Goal: Task Accomplishment & Management: Use online tool/utility

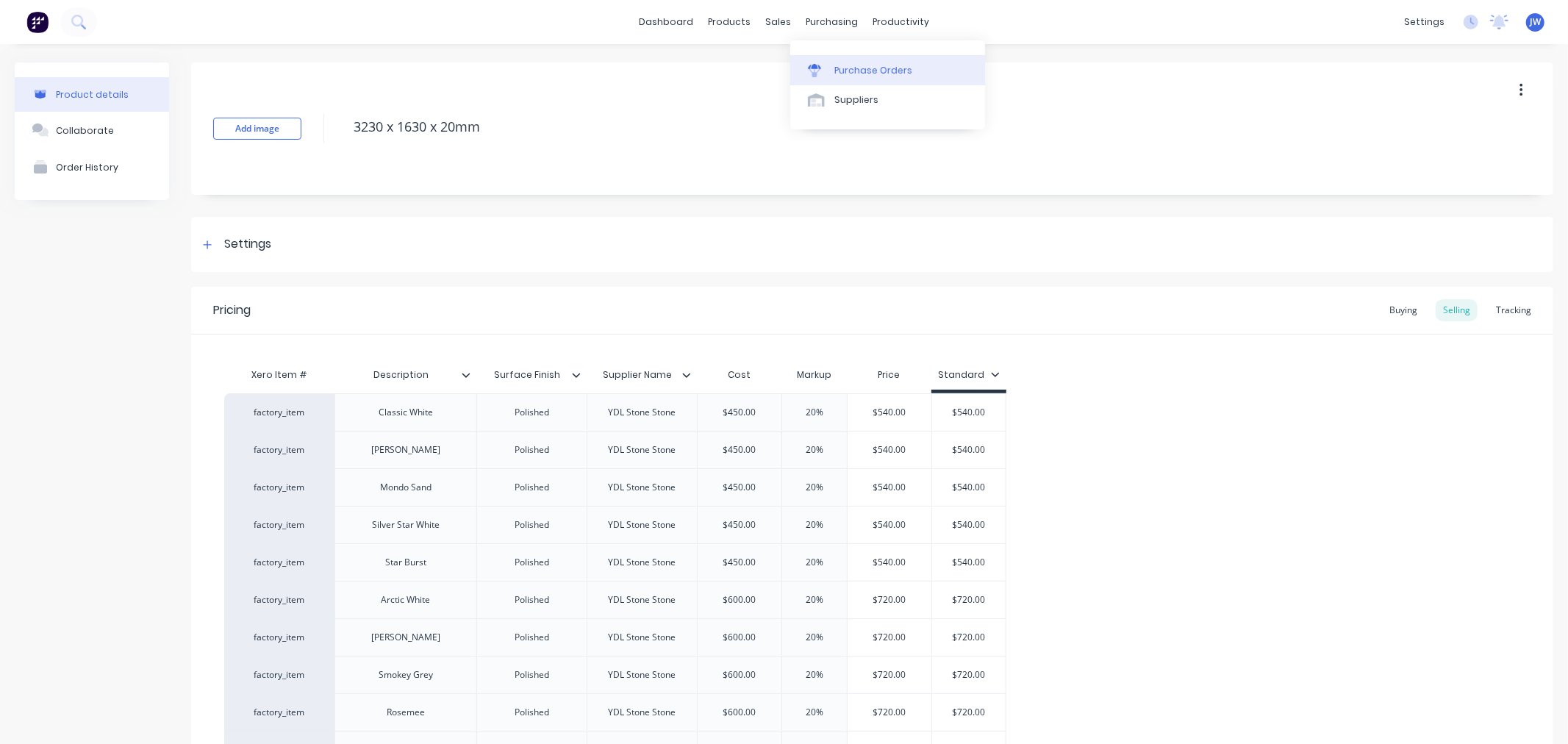
click at [852, 64] on div "Purchase Orders" at bounding box center [873, 71] width 78 height 14
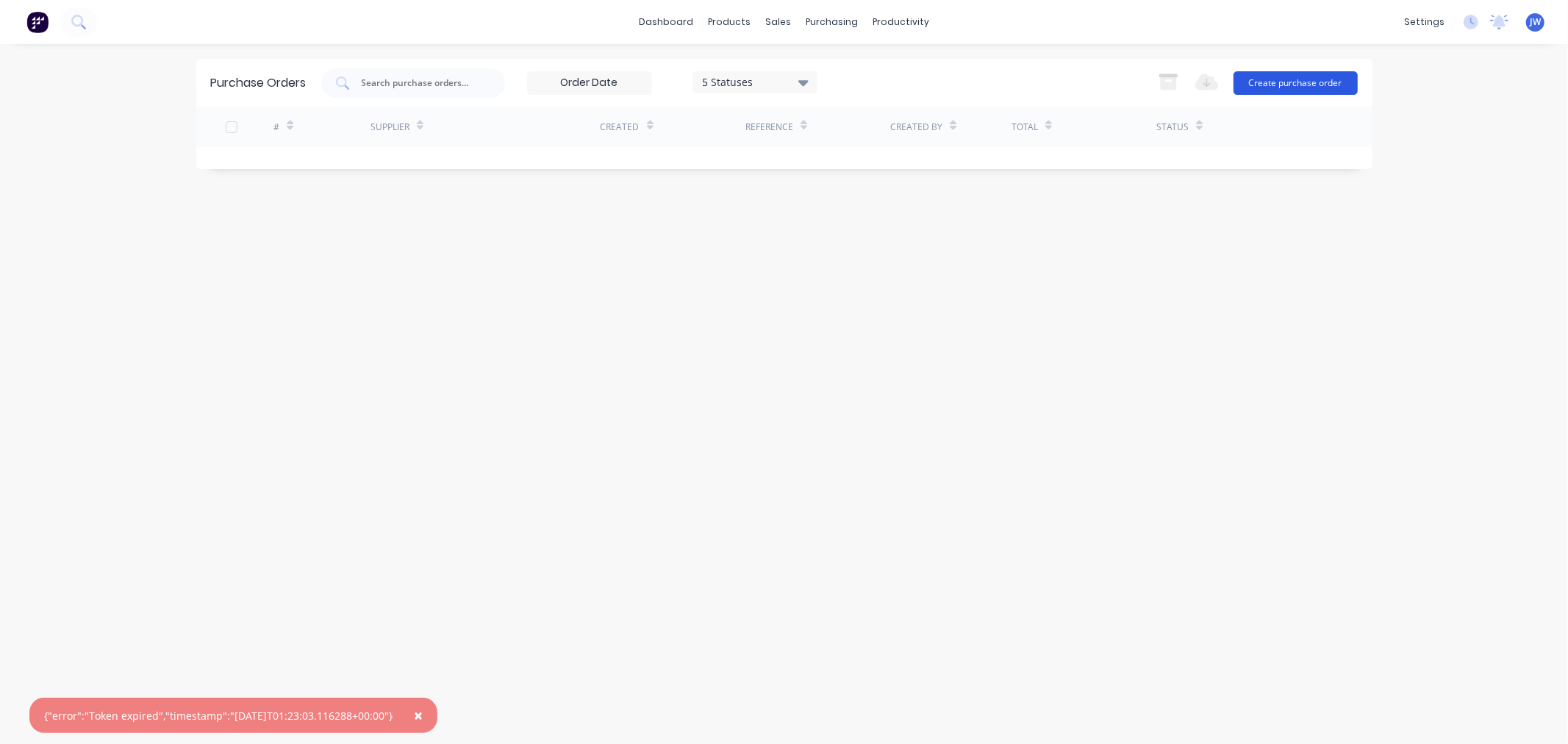
click at [1284, 84] on button "Create purchase order" at bounding box center [1295, 83] width 124 height 23
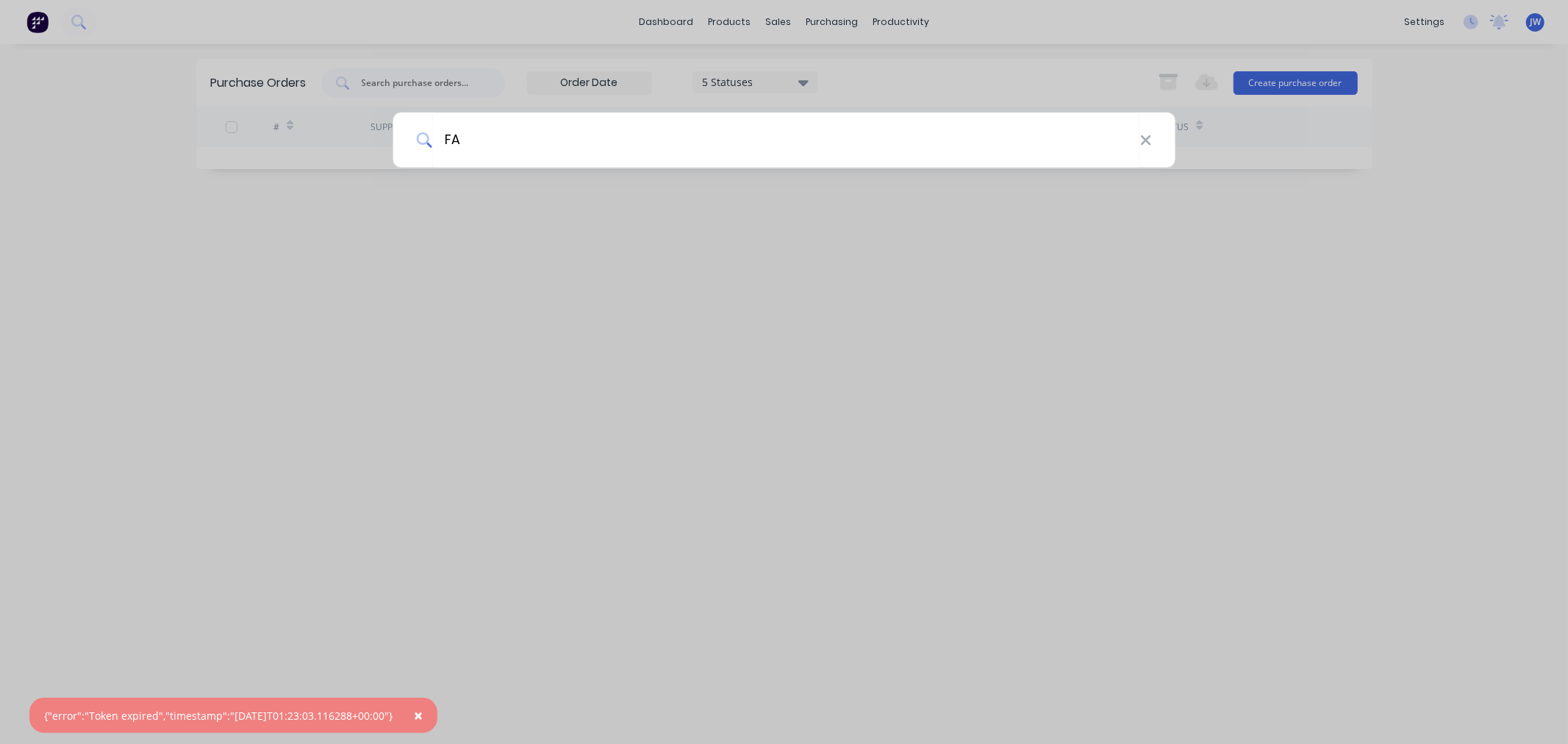
type input "F"
type input "far"
click at [1391, 232] on div "far" at bounding box center [784, 372] width 1568 height 744
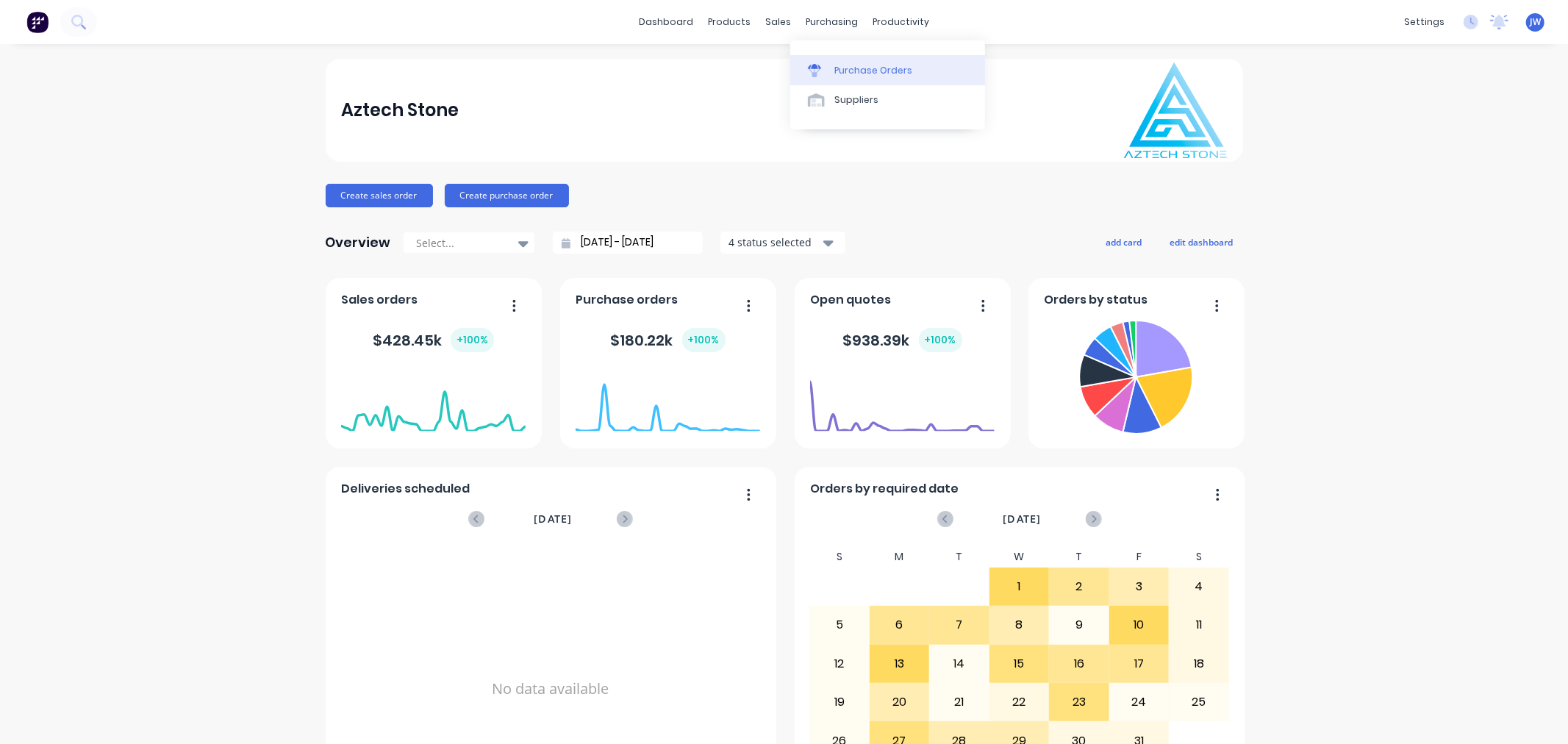
click at [857, 72] on div "Purchase Orders" at bounding box center [873, 71] width 78 height 14
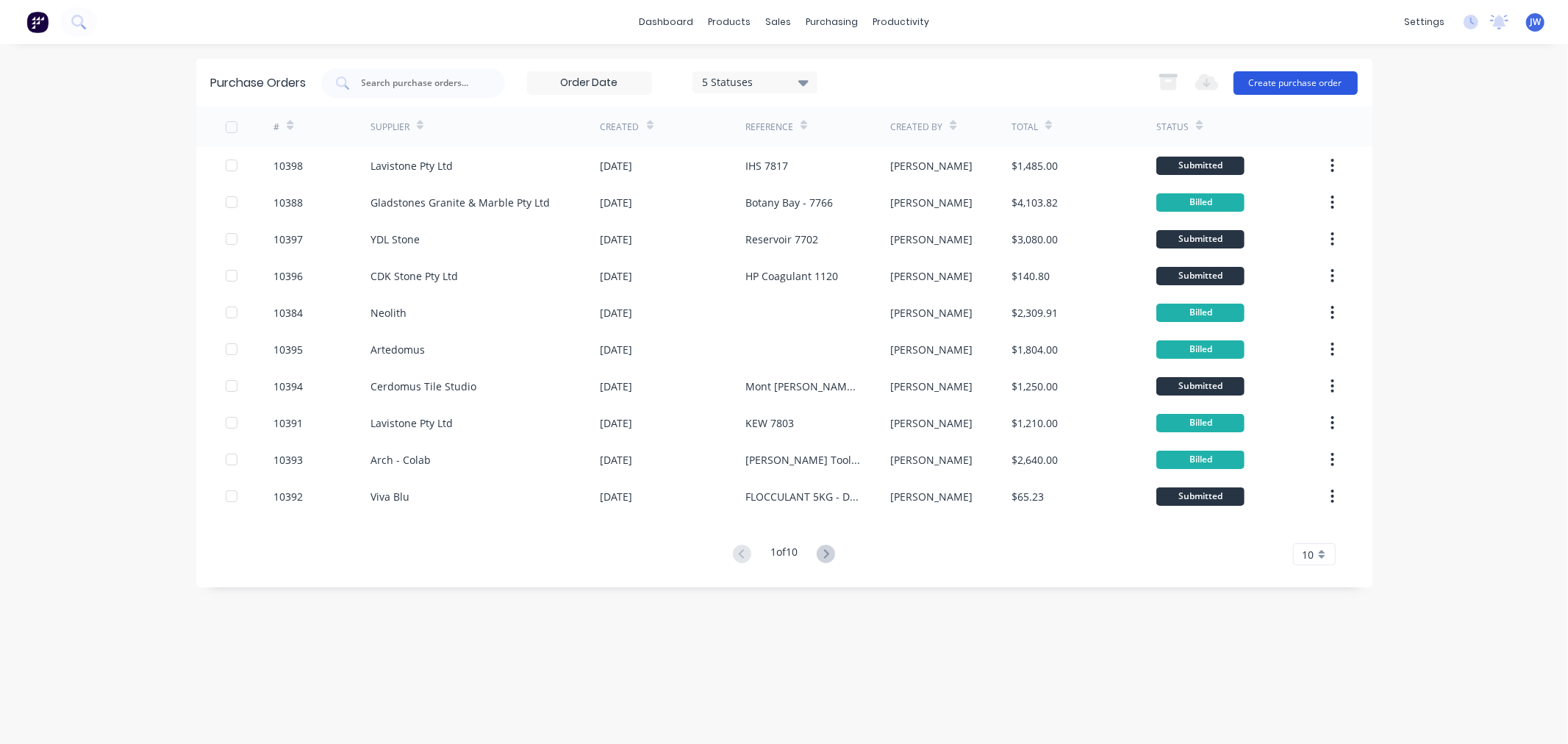
click at [1269, 83] on button "Create purchase order" at bounding box center [1295, 83] width 124 height 23
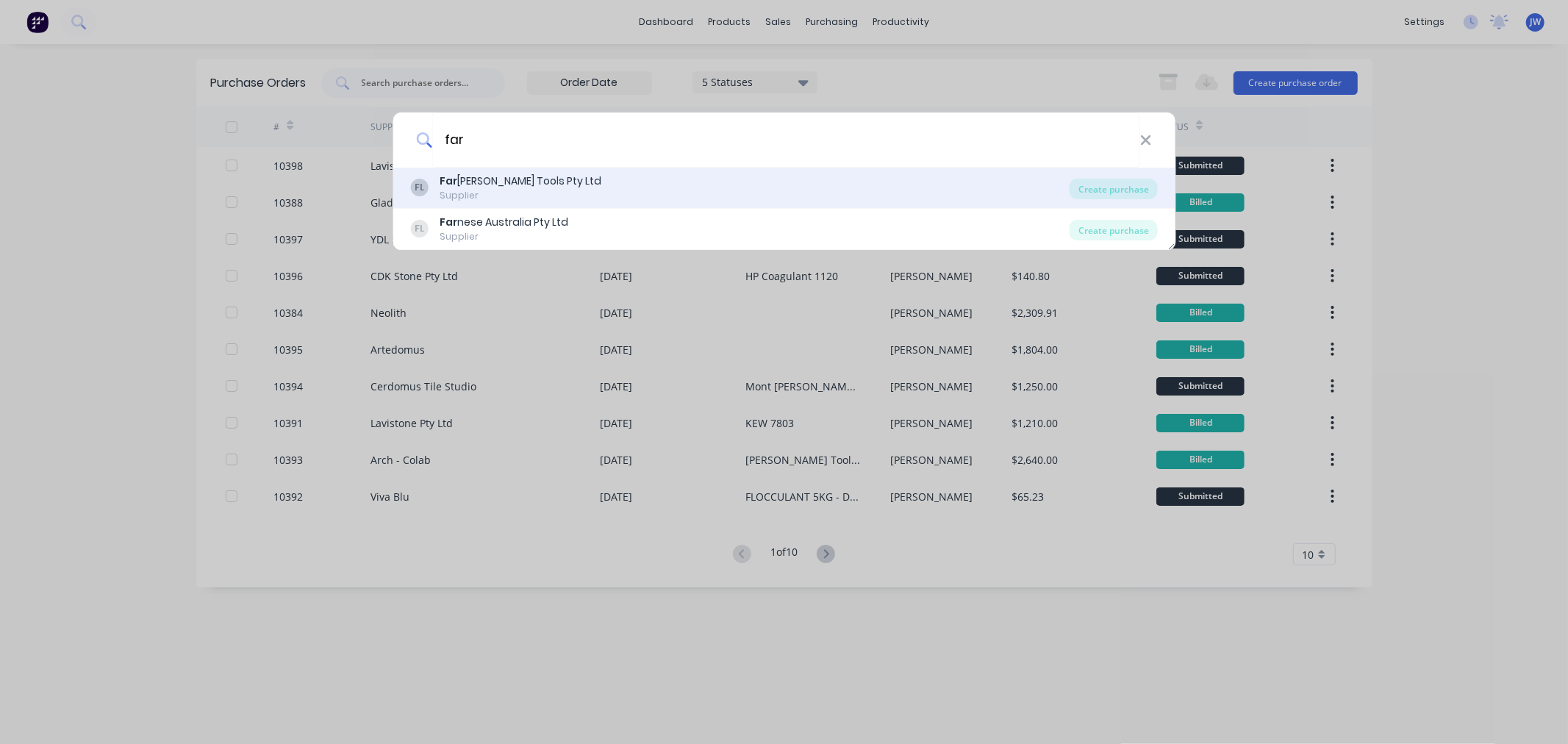
type input "far"
click at [533, 178] on div "Far [PERSON_NAME] Tools Pty Ltd" at bounding box center [521, 181] width 162 height 16
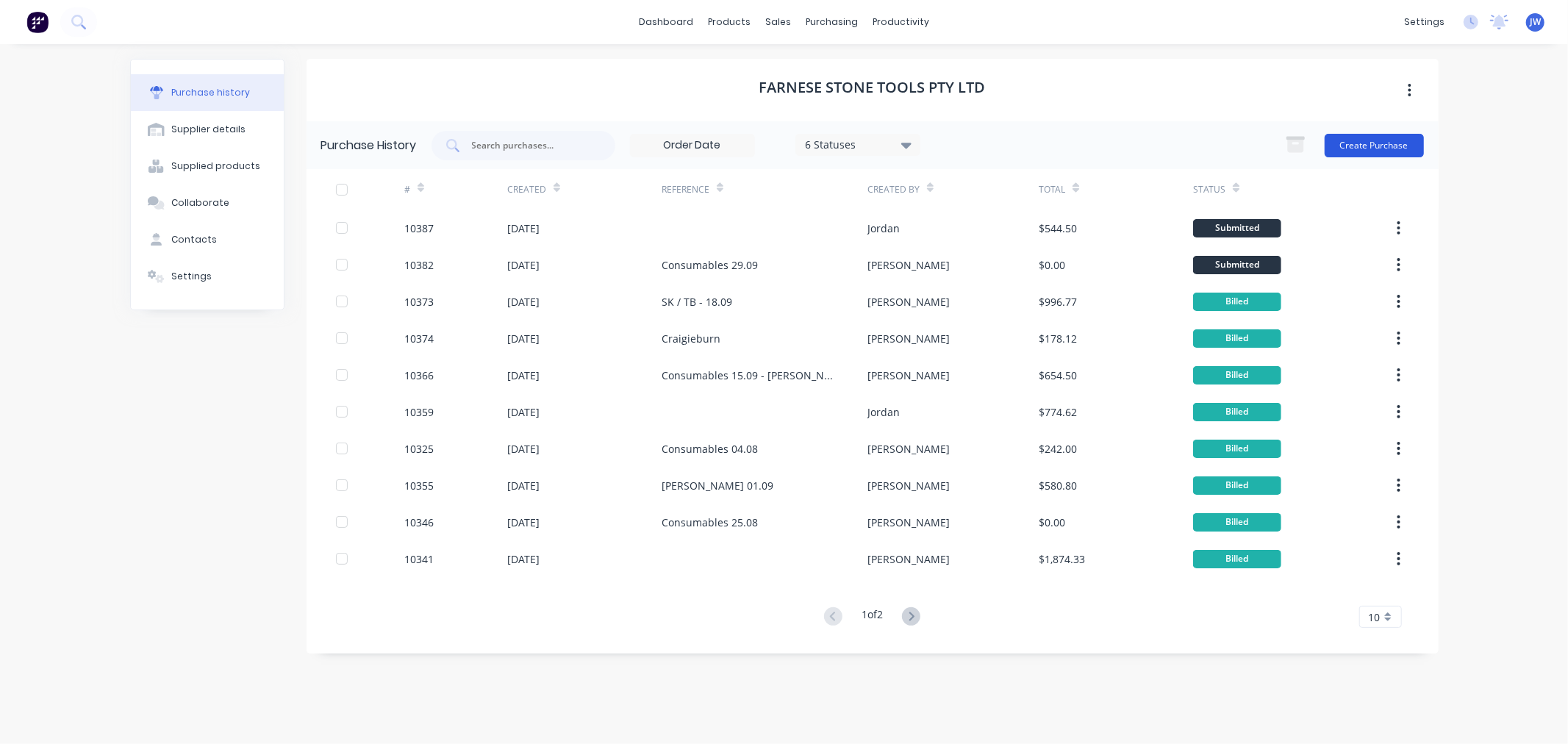
click at [1380, 148] on button "Create Purchase" at bounding box center [1375, 145] width 100 height 23
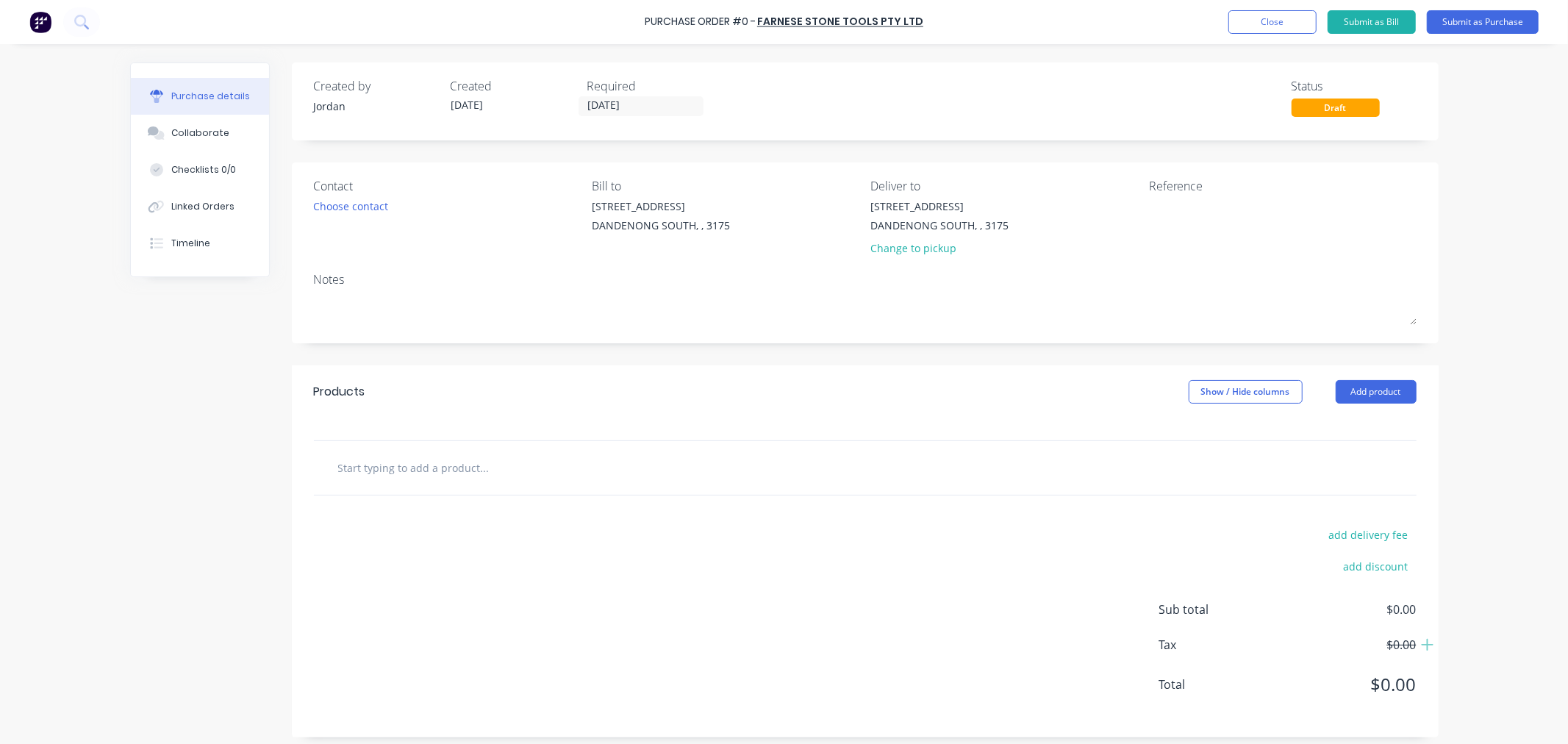
click at [401, 472] on input "text" at bounding box center [484, 467] width 294 height 29
type input "Consumables"
click at [1363, 399] on button "Add product" at bounding box center [1376, 392] width 81 height 23
click at [931, 563] on div "add delivery fee add discount Sub total $0.00 Tax $0.00 Total $0.00" at bounding box center [865, 616] width 1147 height 242
click at [442, 474] on input "Consumables" at bounding box center [484, 467] width 294 height 29
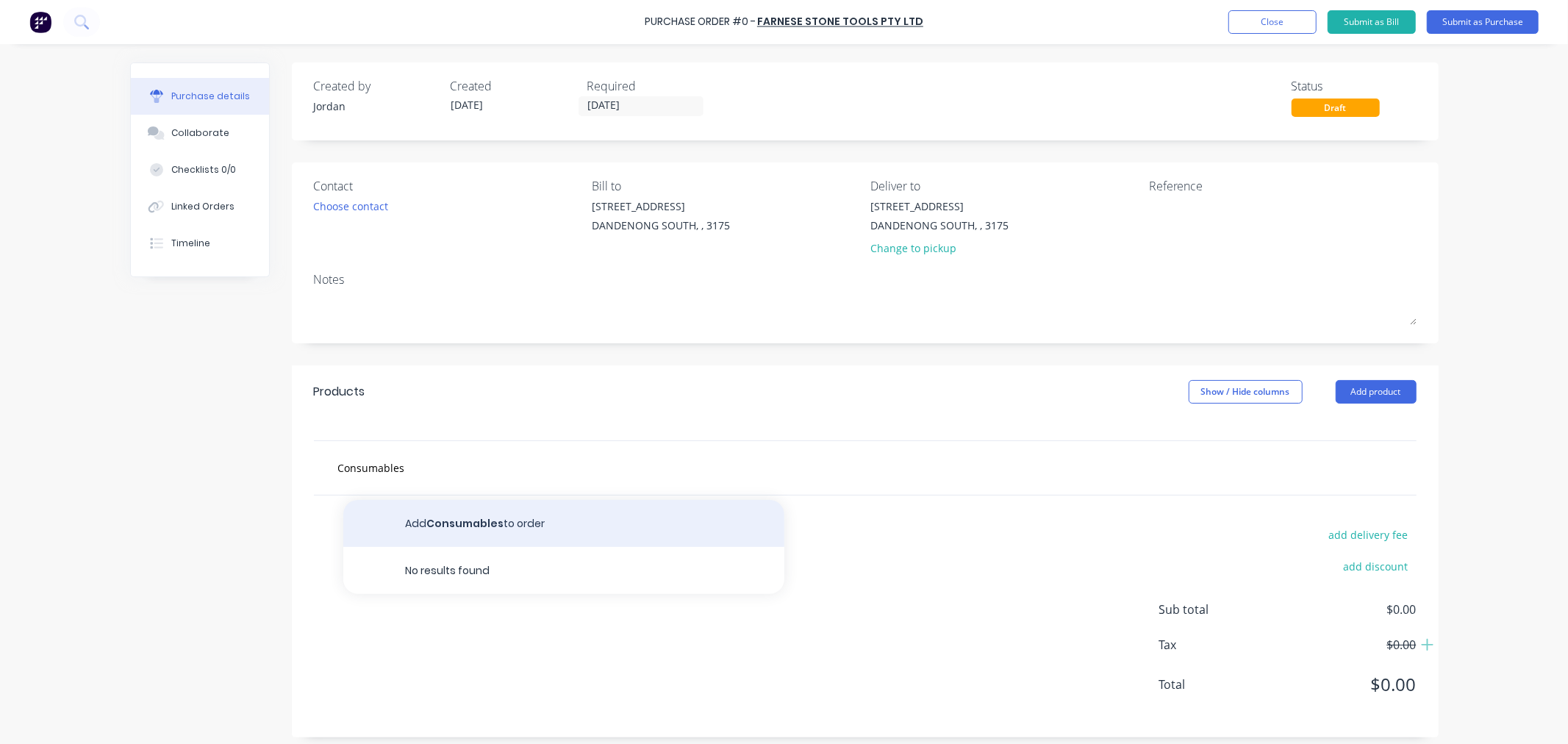
click at [457, 528] on button "Add Consumables to order" at bounding box center [564, 523] width 441 height 47
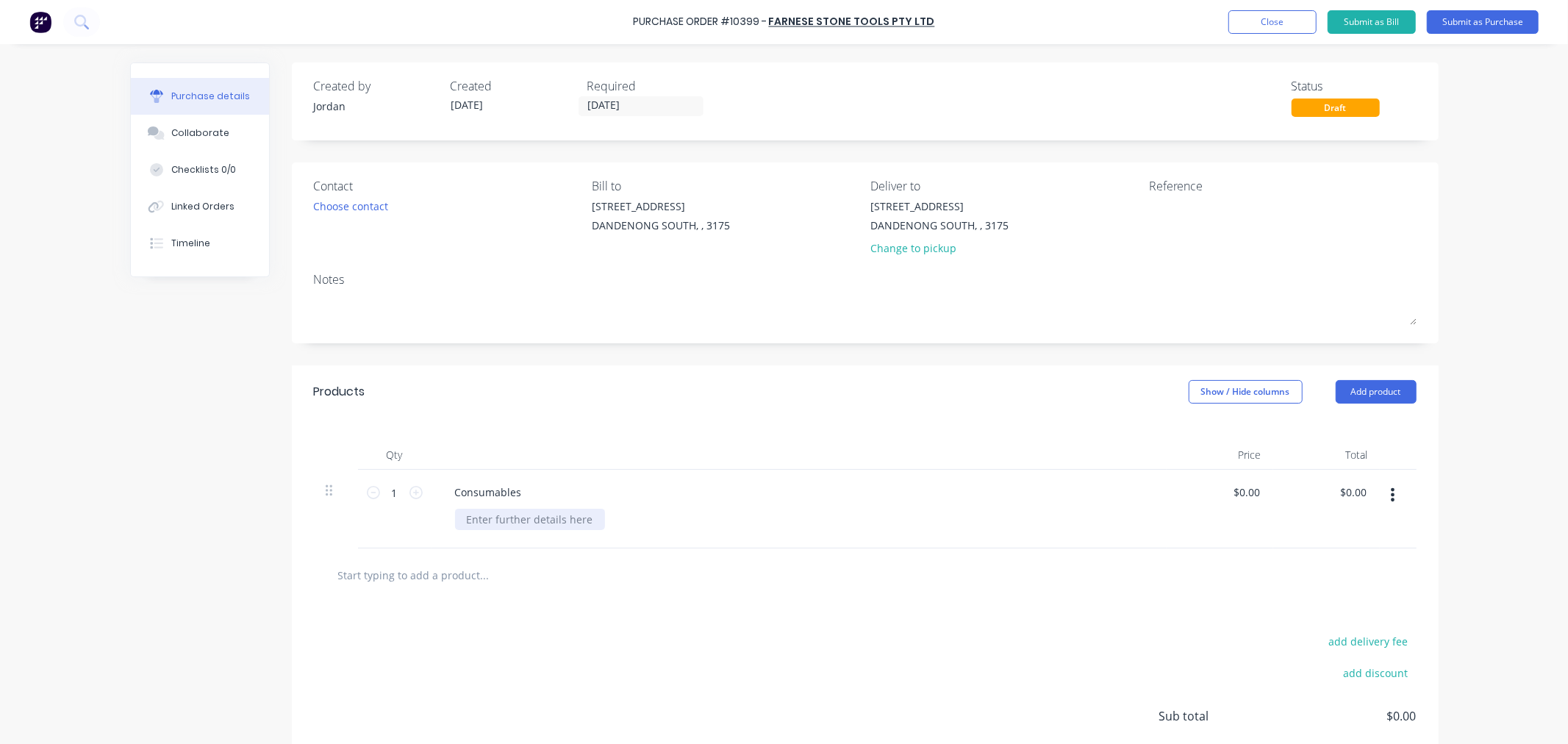
click at [554, 526] on div at bounding box center [530, 519] width 150 height 21
click at [519, 679] on div "add delivery fee add discount Sub total $0.00 Tax $0.00 Total $0.00" at bounding box center [865, 723] width 1147 height 242
drag, startPoint x: 1535, startPoint y: 391, endPoint x: 1394, endPoint y: 398, distance: 141.2
click at [1535, 391] on div "Purchase Order #10399 - Farnese Stone Tools Pty Ltd Add product Close Submit as…" at bounding box center [784, 372] width 1568 height 744
